Goal: Navigation & Orientation: Find specific page/section

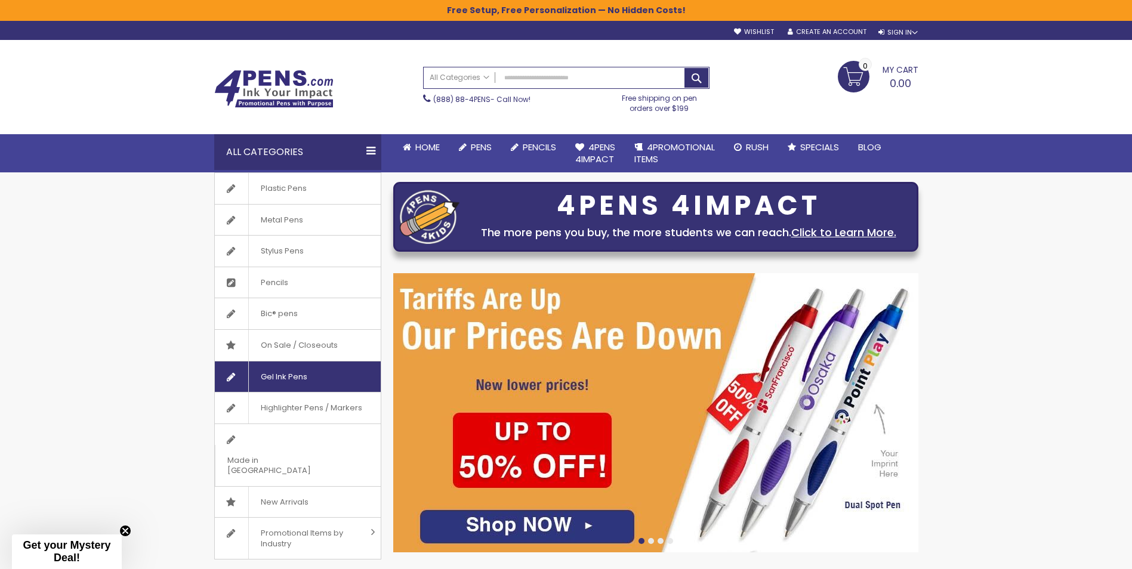
click at [292, 374] on span "Gel Ink Pens" at bounding box center [283, 376] width 71 height 31
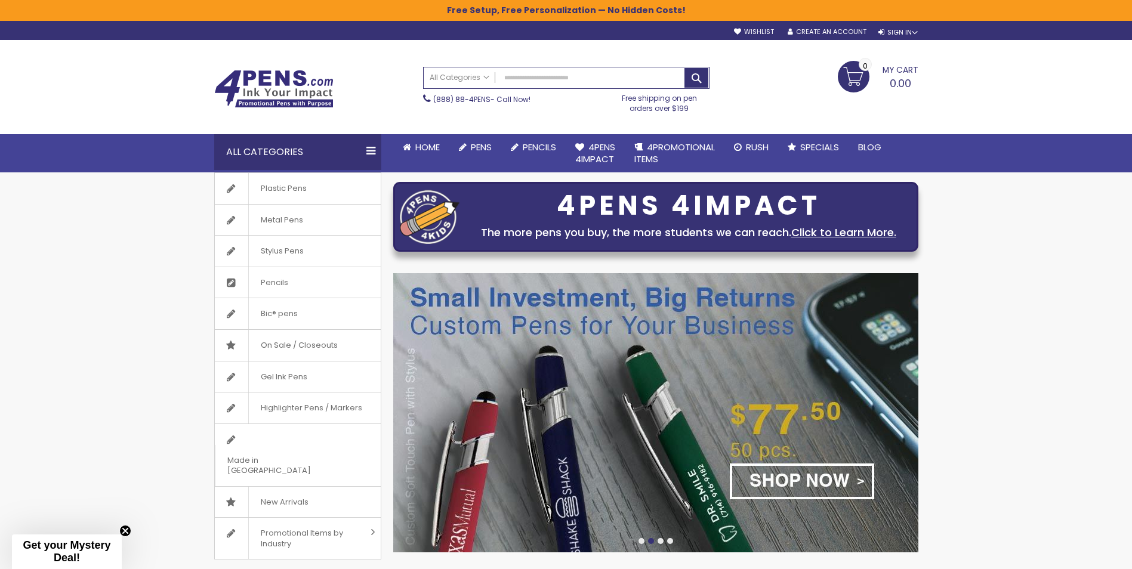
scroll to position [60, 0]
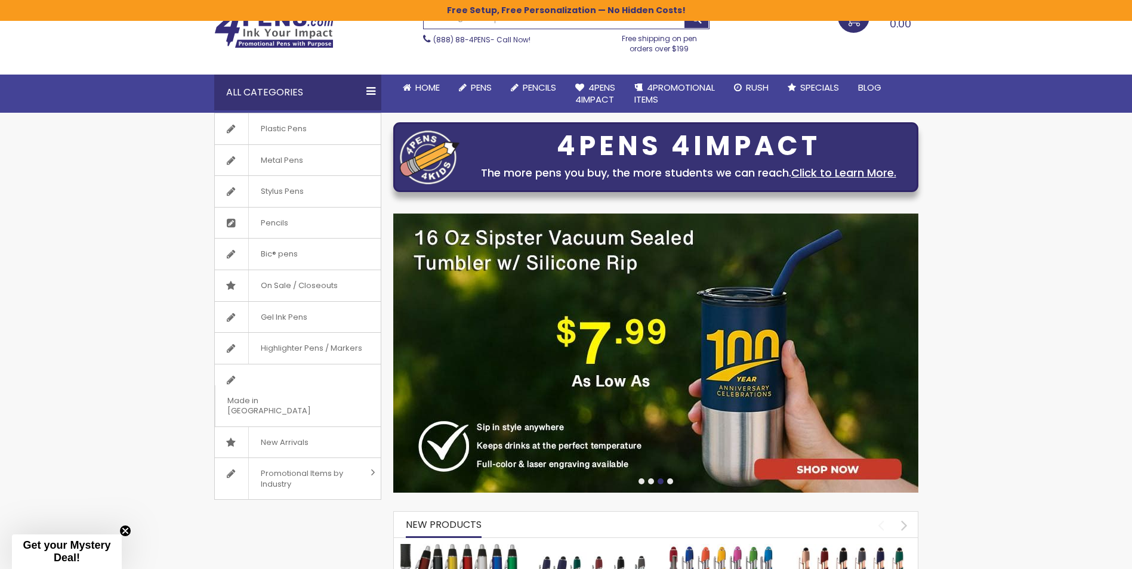
click at [641, 478] on div at bounding box center [641, 481] width 6 height 6
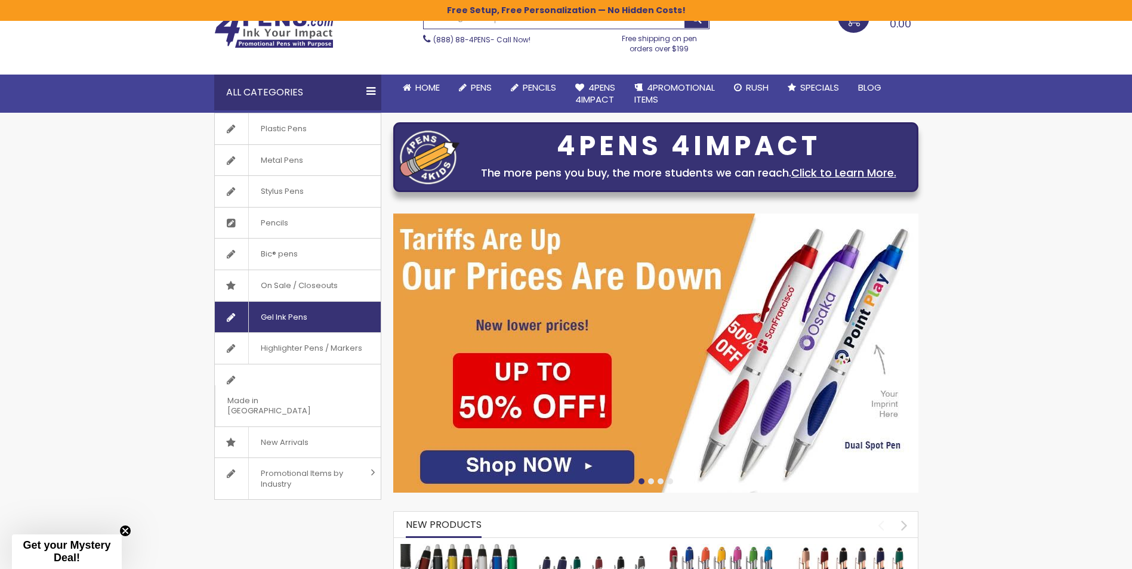
click at [274, 320] on span "Gel Ink Pens" at bounding box center [283, 317] width 71 height 31
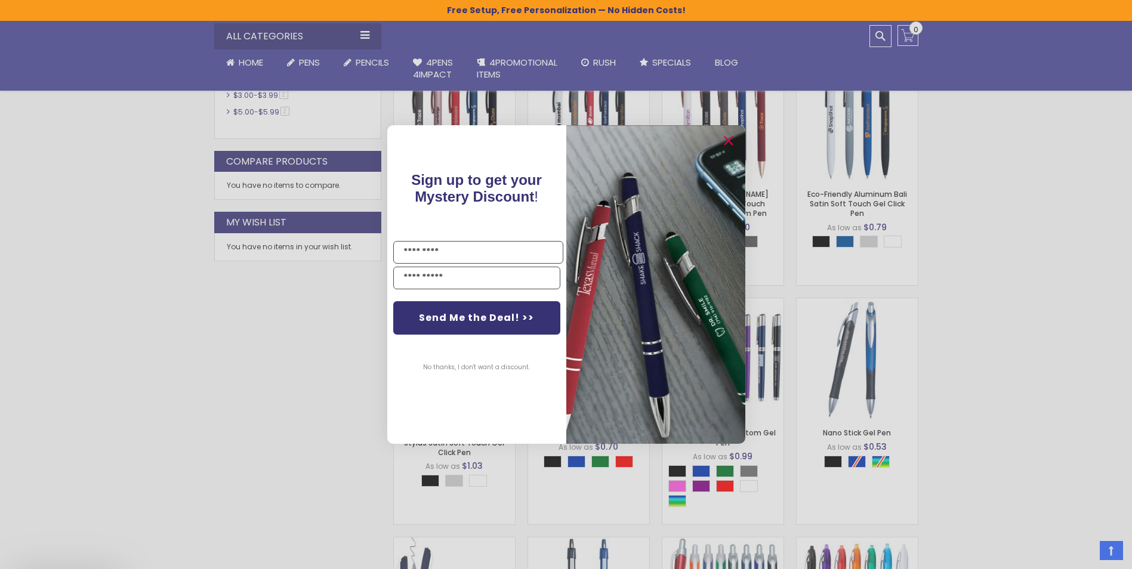
scroll to position [657, 0]
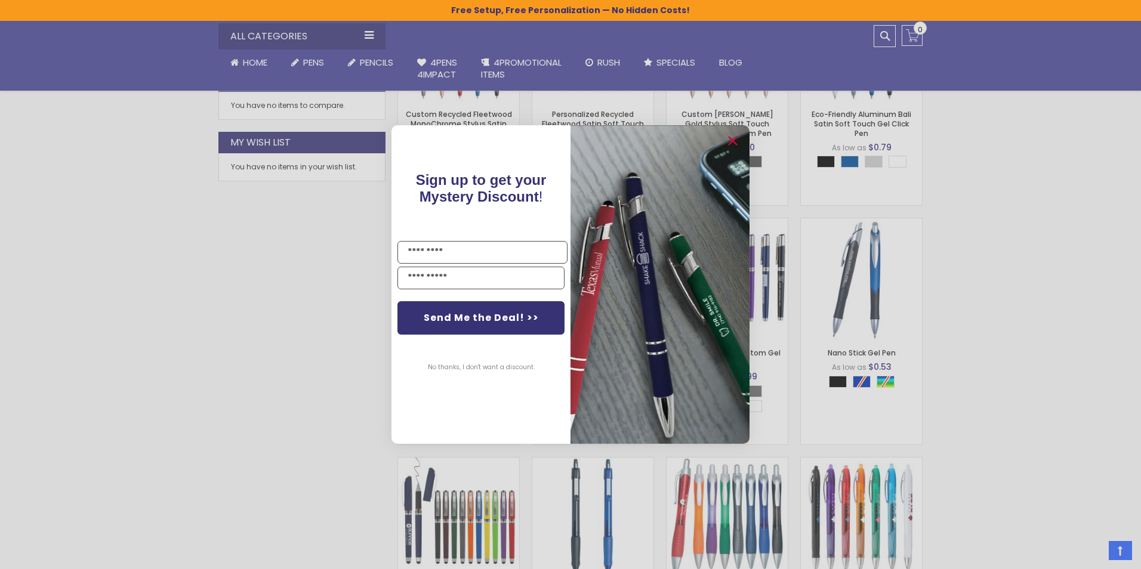
click at [513, 369] on button "No thanks, I don't want a discount." at bounding box center [481, 368] width 119 height 30
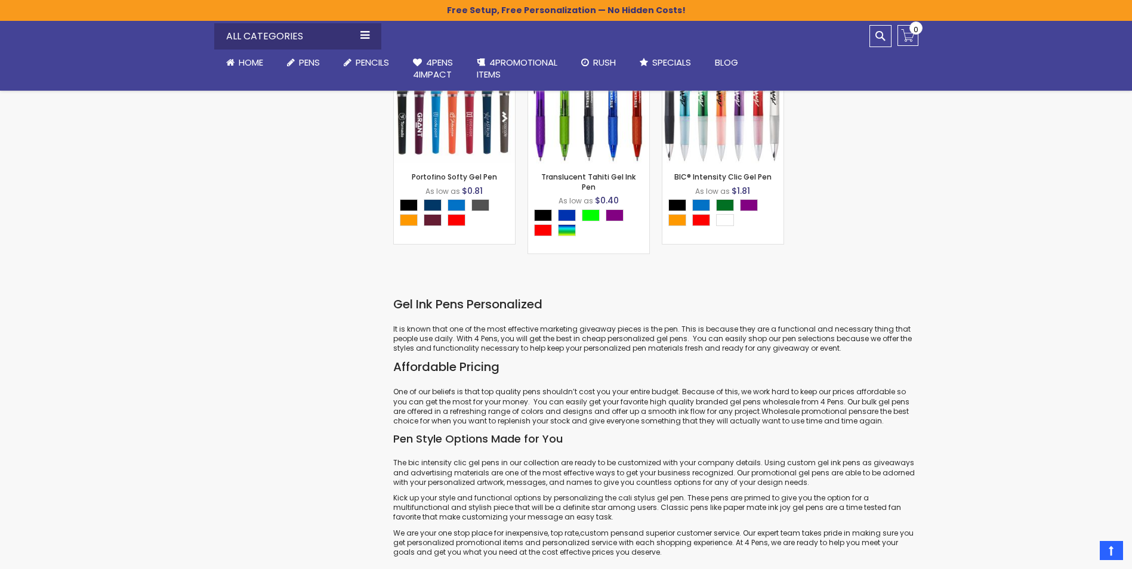
scroll to position [0, 0]
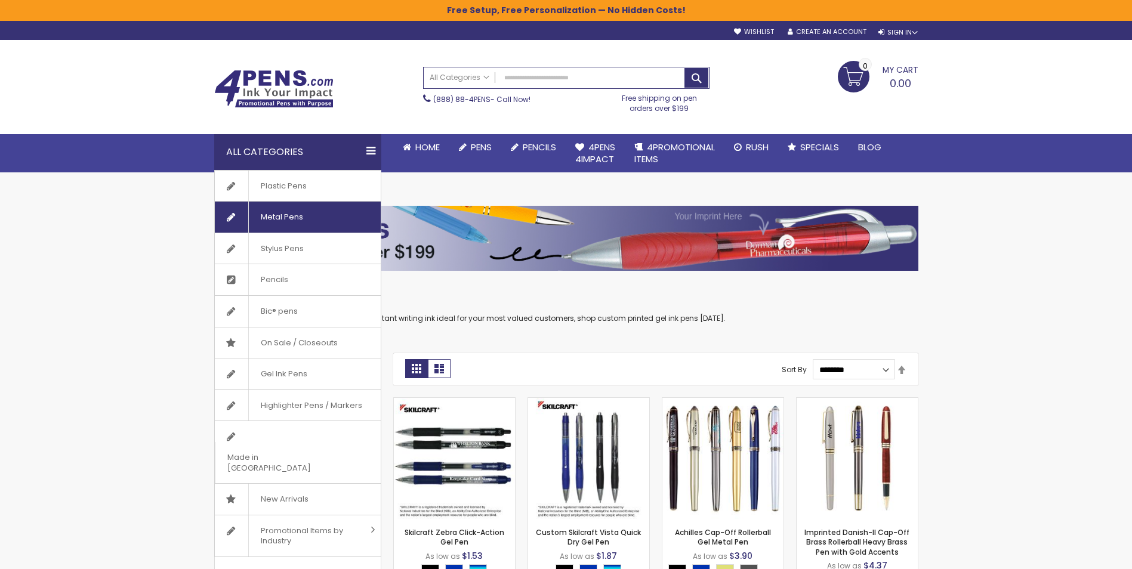
click at [275, 218] on span "Metal Pens" at bounding box center [281, 217] width 67 height 31
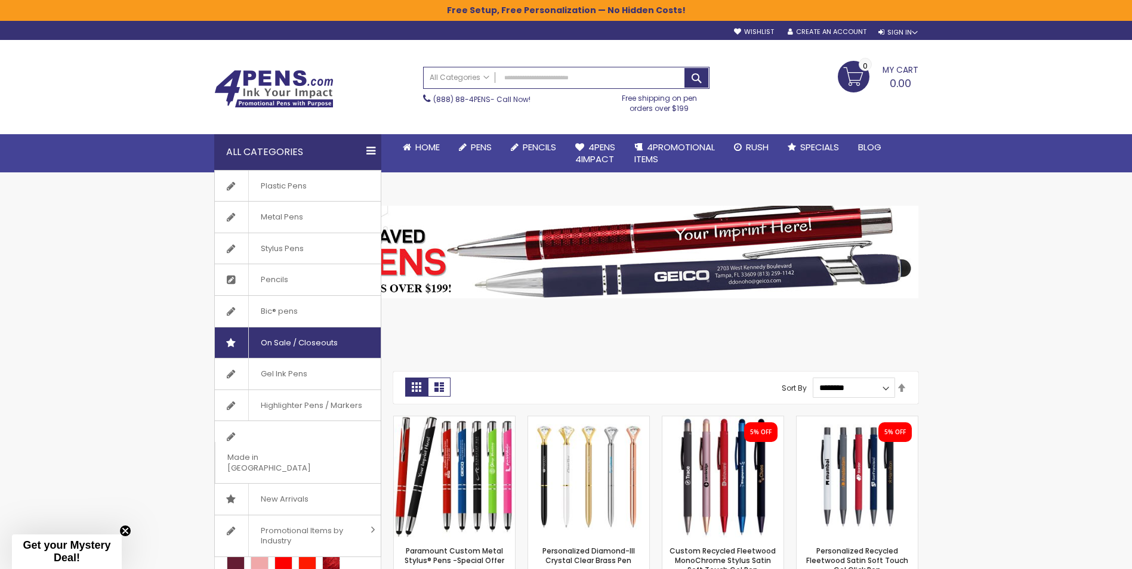
click at [288, 341] on span "On Sale / Closeouts" at bounding box center [298, 342] width 101 height 31
